Goal: Information Seeking & Learning: Understand process/instructions

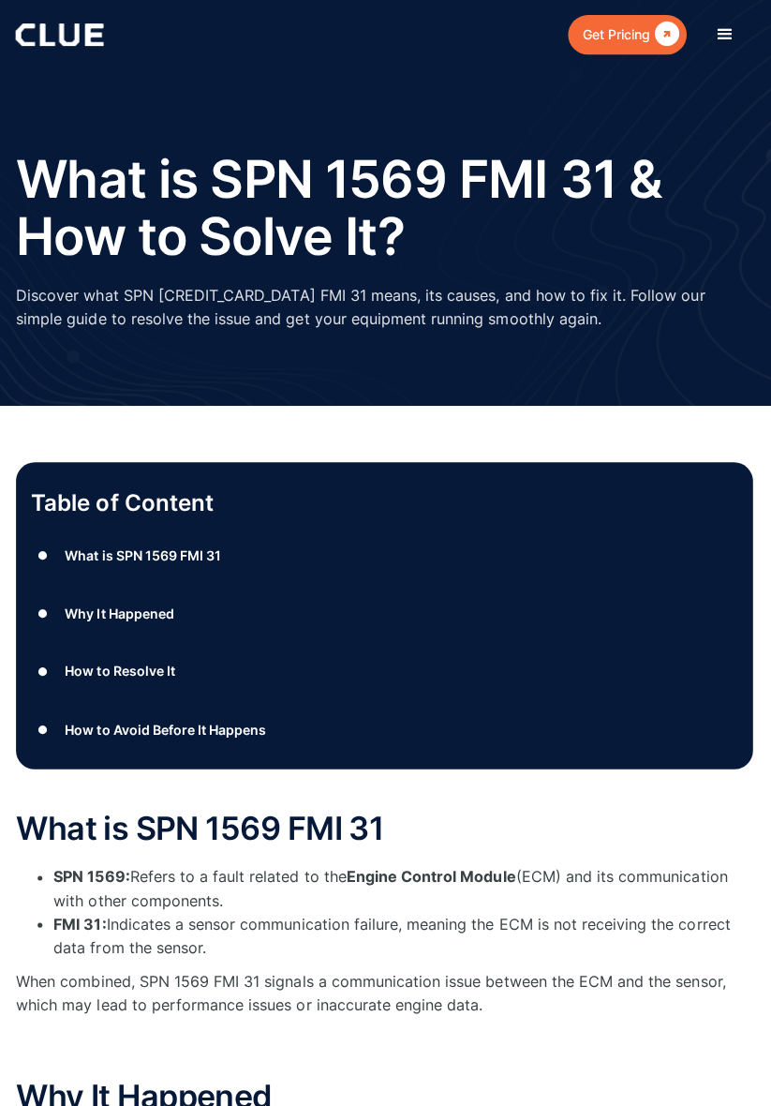
click at [666, 673] on link "● How to Resolve It" at bounding box center [386, 668] width 704 height 28
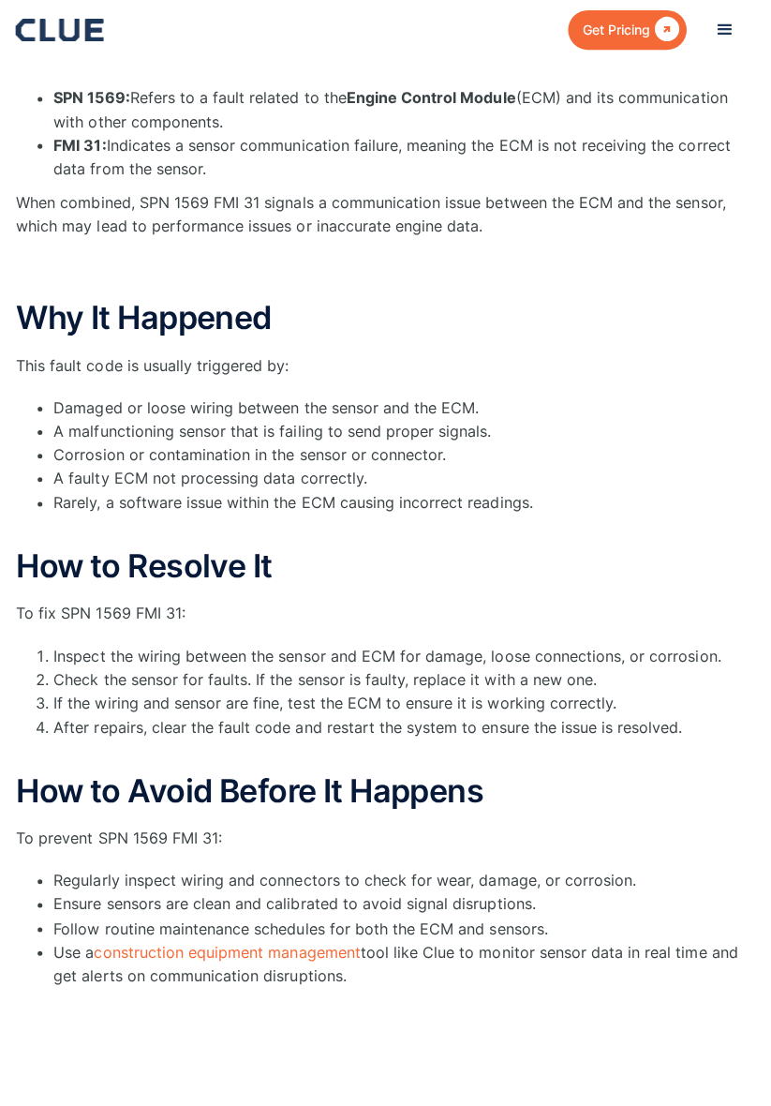
click at [663, 670] on li "Inspect the wiring between the sensor and ECM for damage, loose connections, or…" at bounding box center [404, 658] width 696 height 23
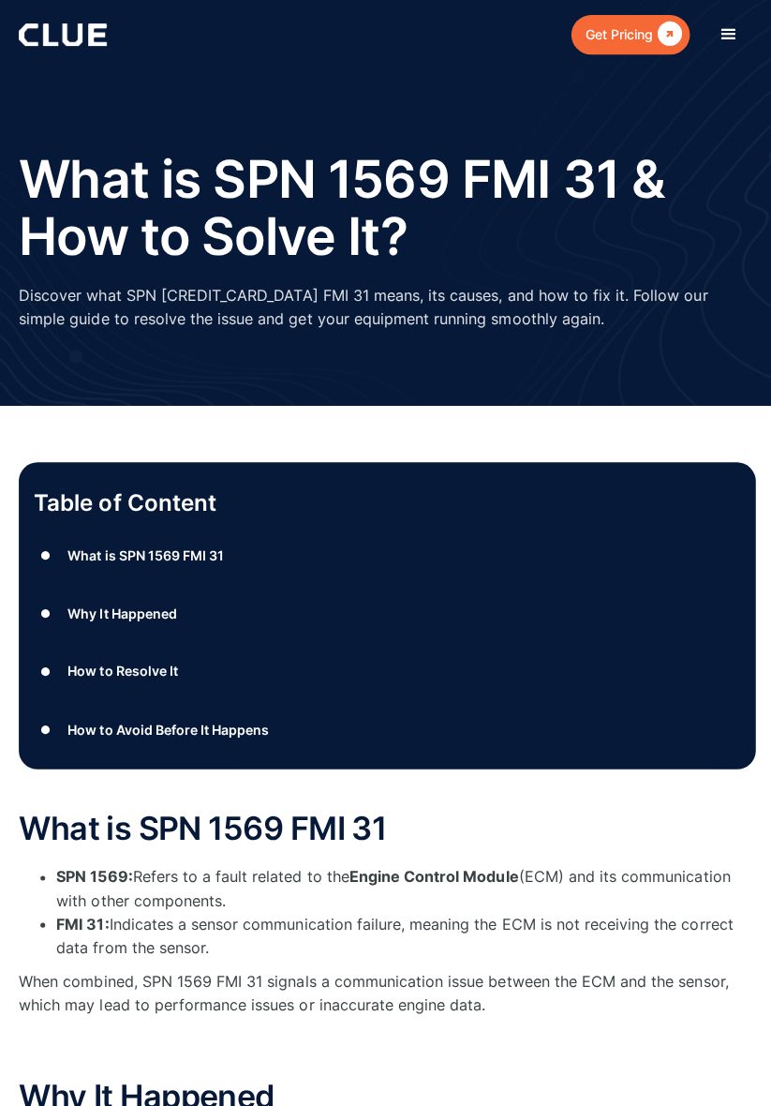
scroll to position [4, 0]
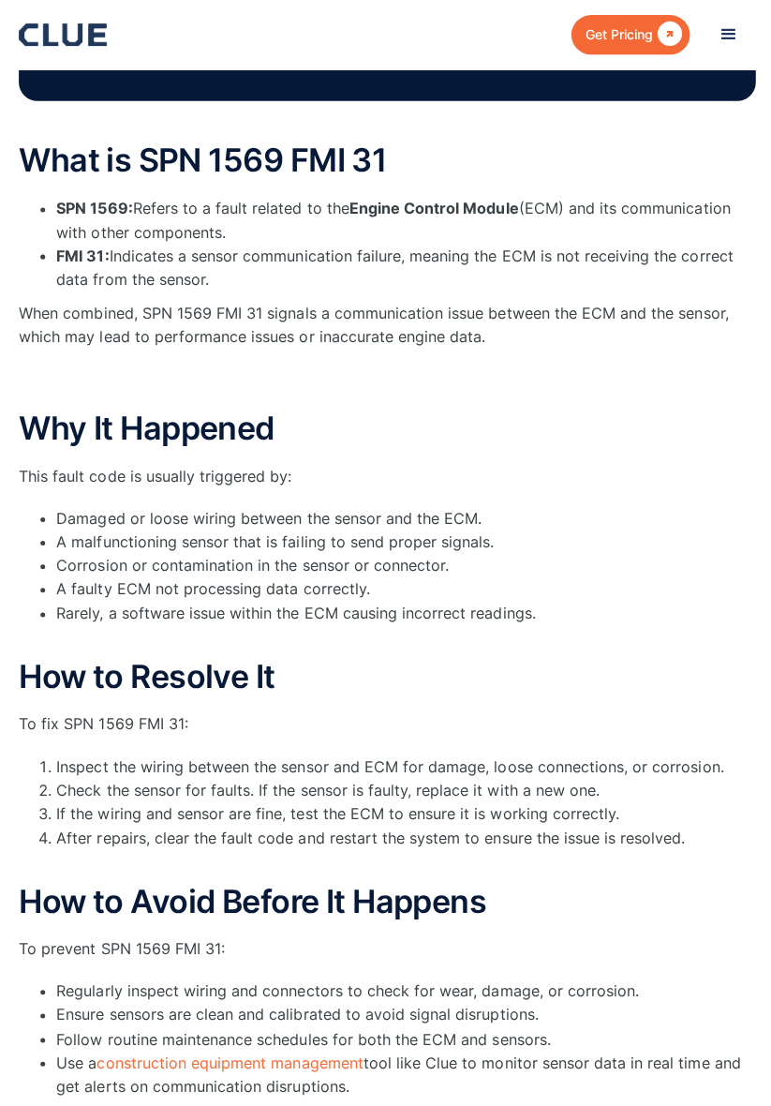
scroll to position [664, 0]
